Goal: Task Accomplishment & Management: Manage account settings

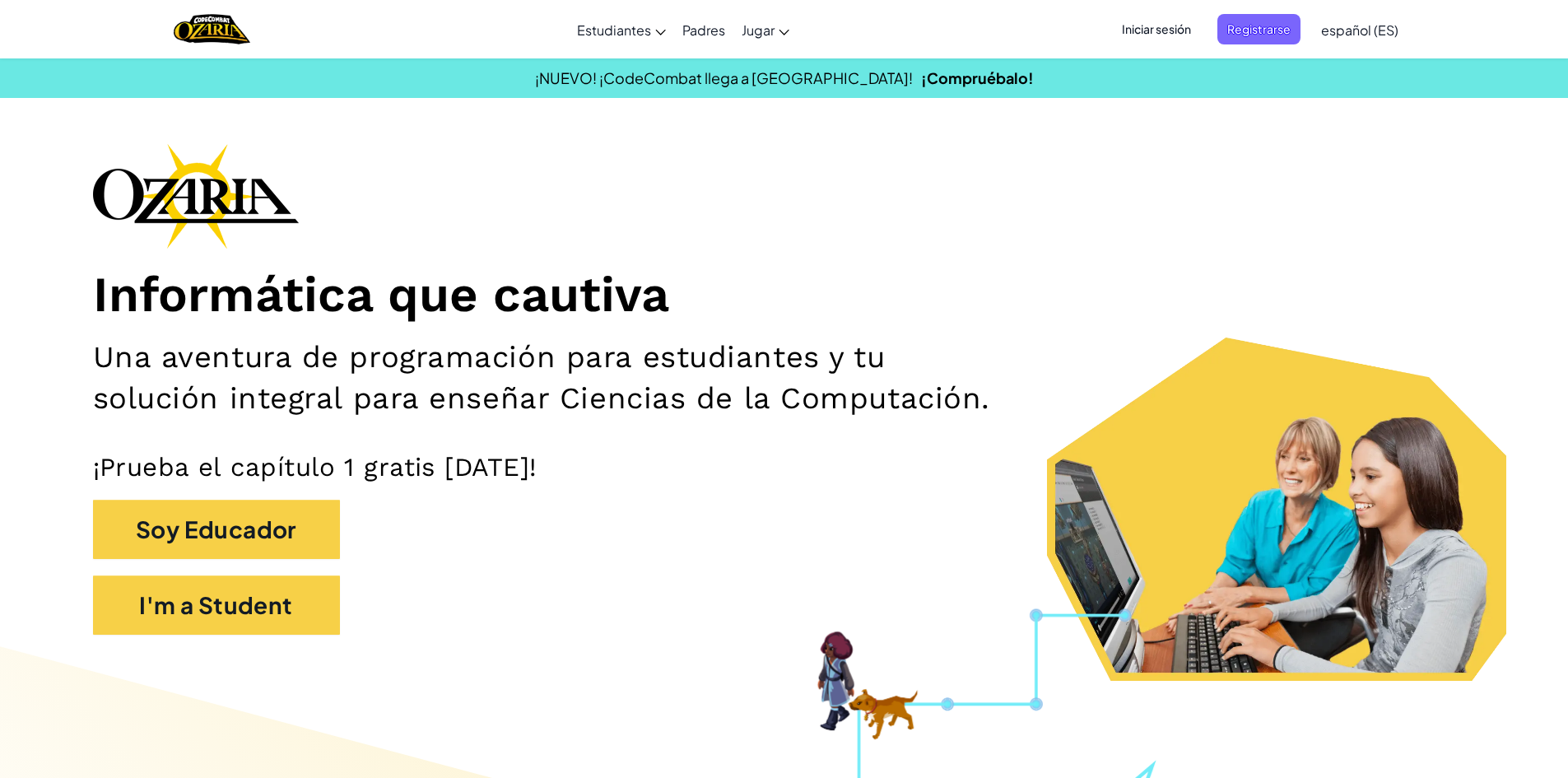
click at [1115, 20] on span "Iniciar sesión" at bounding box center [1156, 30] width 89 height 30
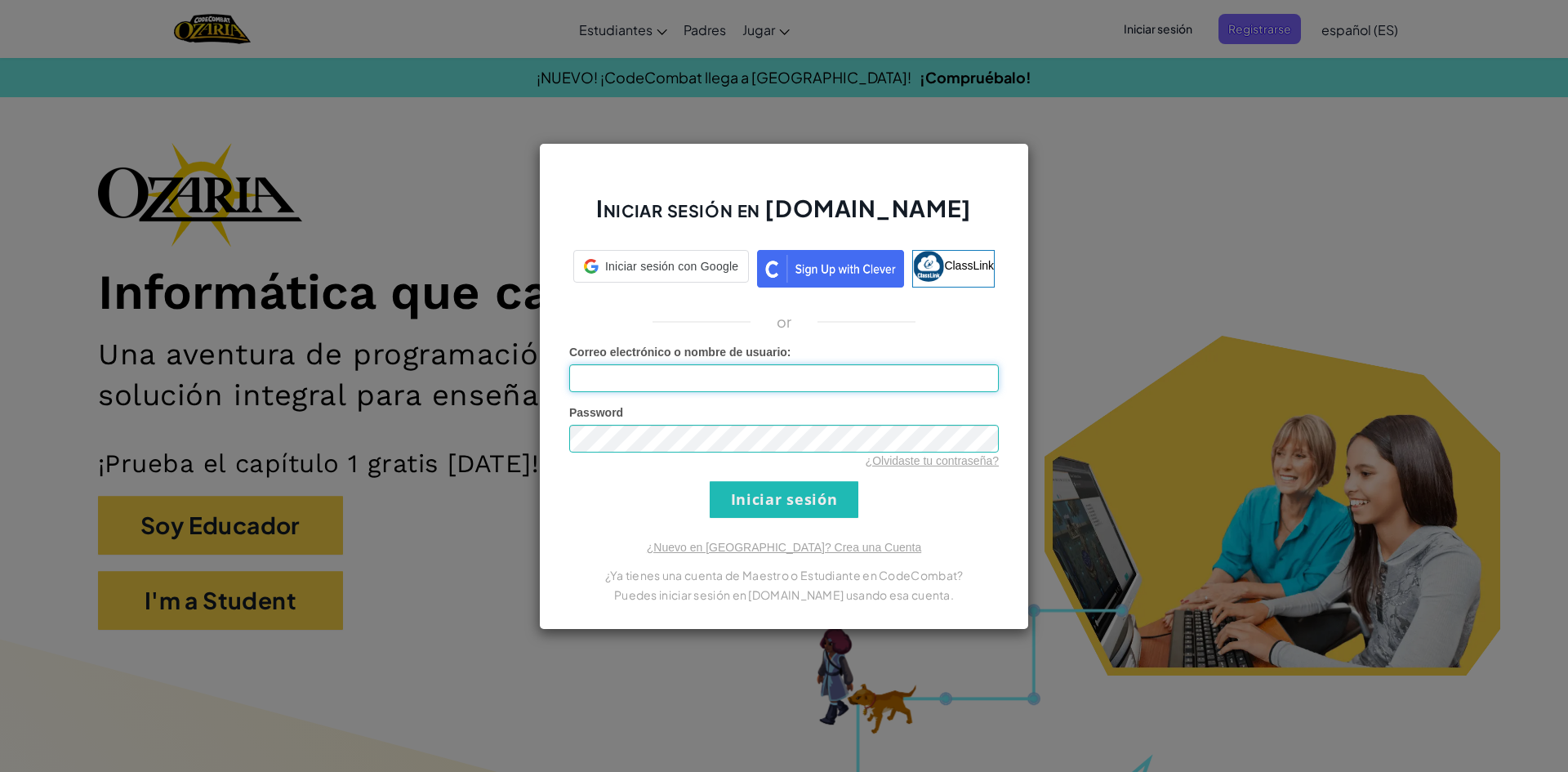
click at [614, 376] on input "Correo electrónico o nombre de usuario :" at bounding box center [784, 378] width 430 height 28
type input "[EMAIL_ADDRESS][DOMAIN_NAME]"
click at [710, 481] on input "Iniciar sesión" at bounding box center [784, 500] width 148 height 37
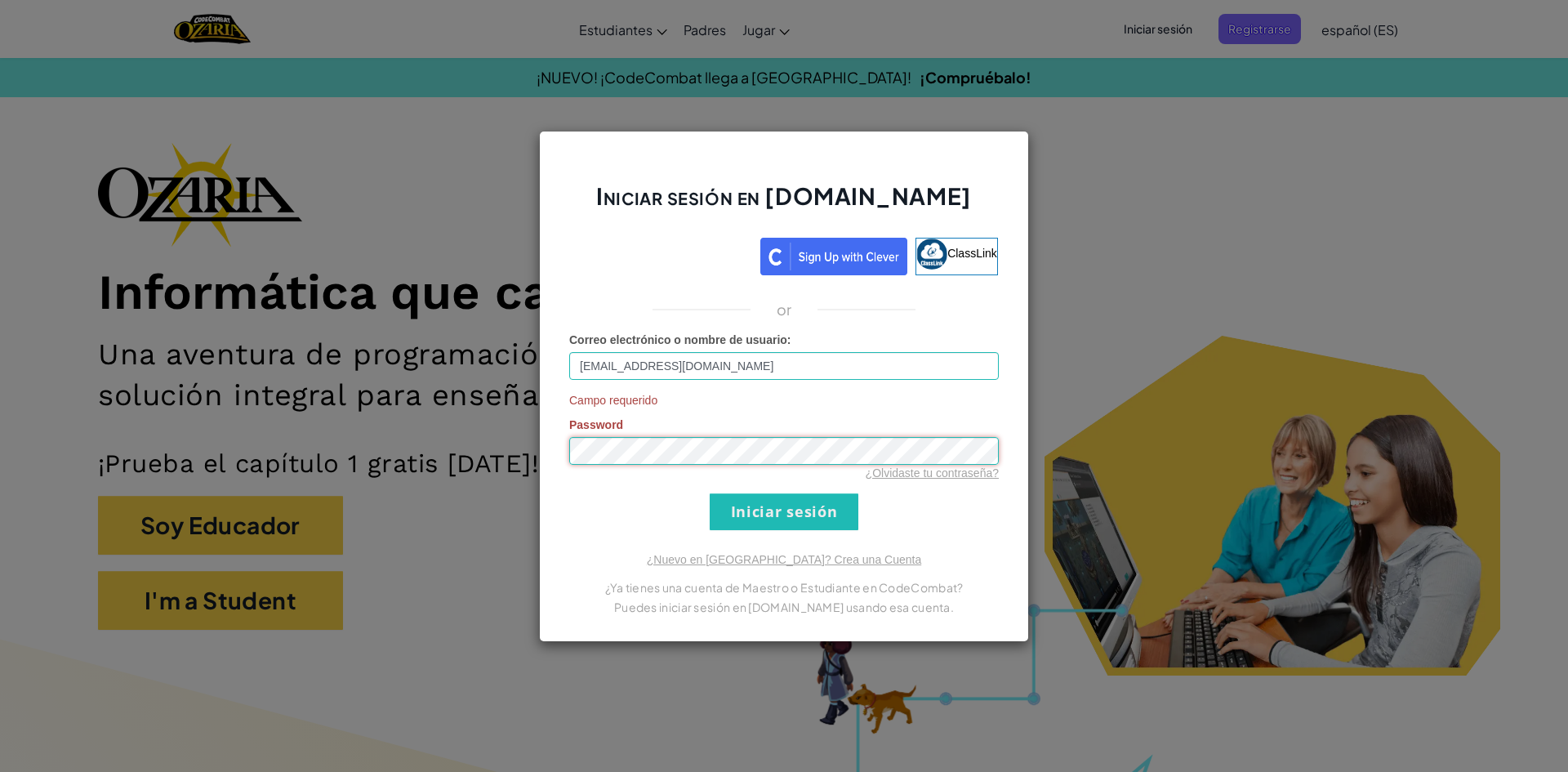
click at [710, 494] on input "Iniciar sesión" at bounding box center [784, 512] width 148 height 37
